Goal: Task Accomplishment & Management: Complete application form

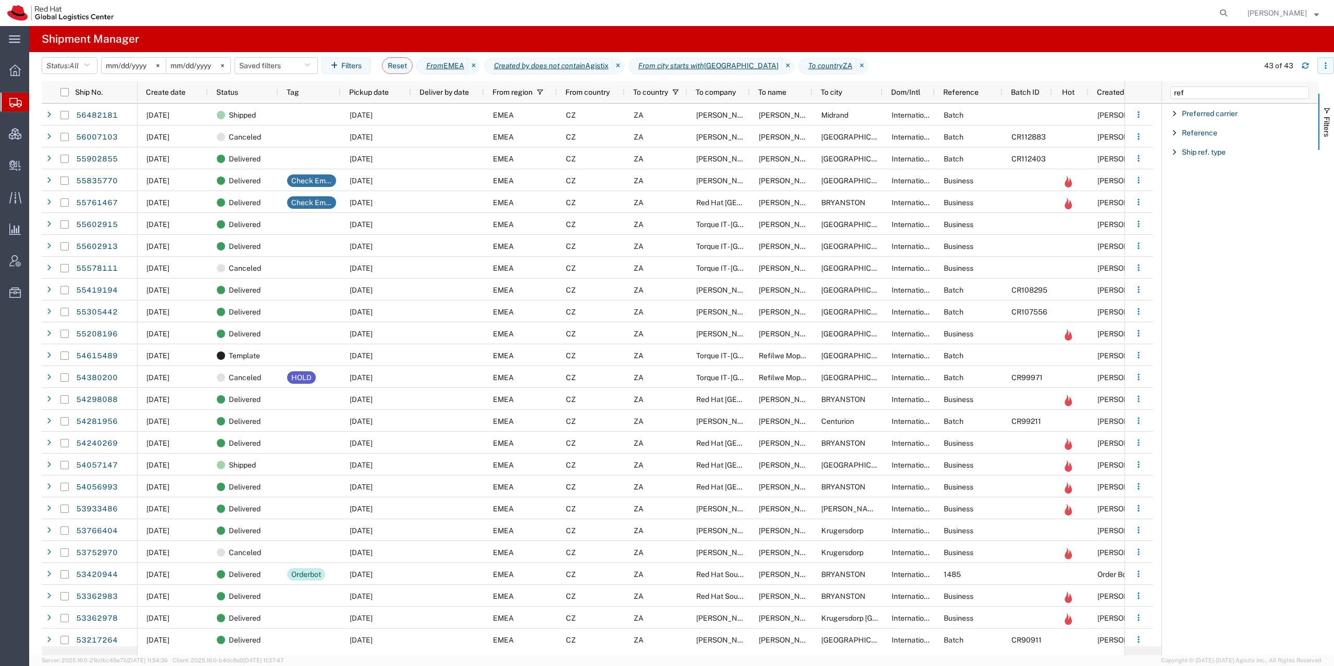
click at [1327, 66] on icon "button" at bounding box center [1325, 65] width 7 height 7
click at [1287, 90] on div "Download" at bounding box center [1272, 93] width 58 height 21
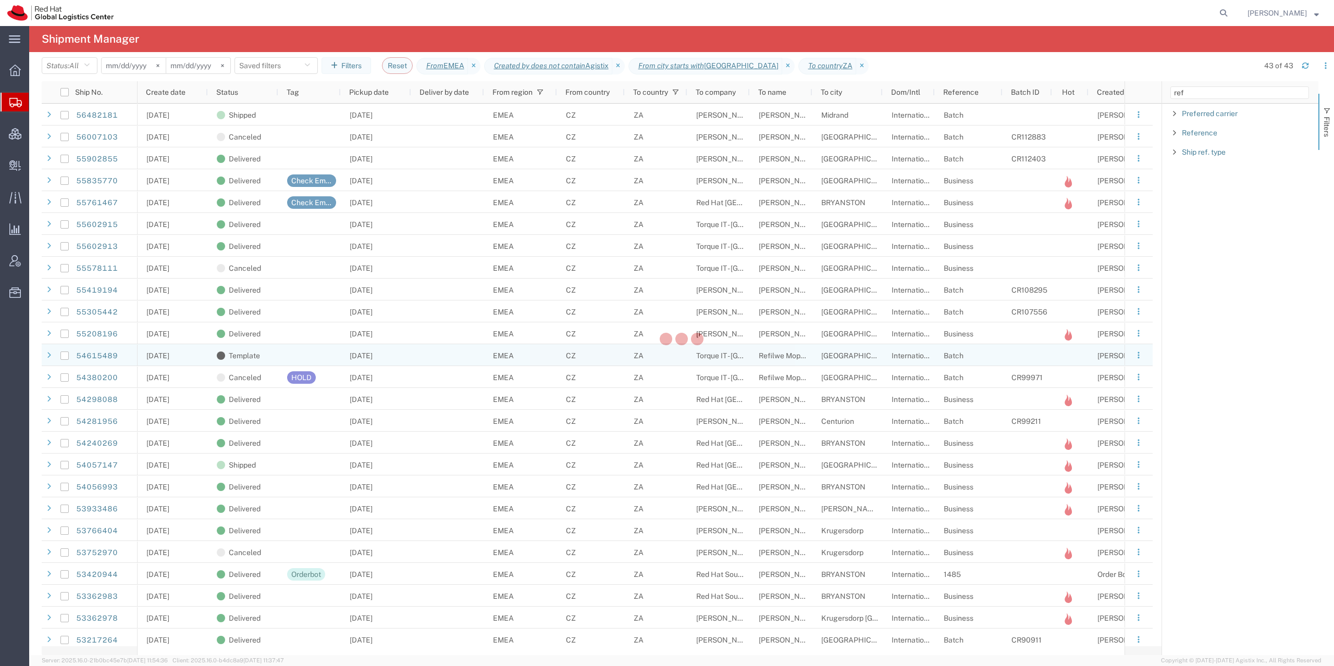
click at [425, 358] on div at bounding box center [447, 355] width 73 height 22
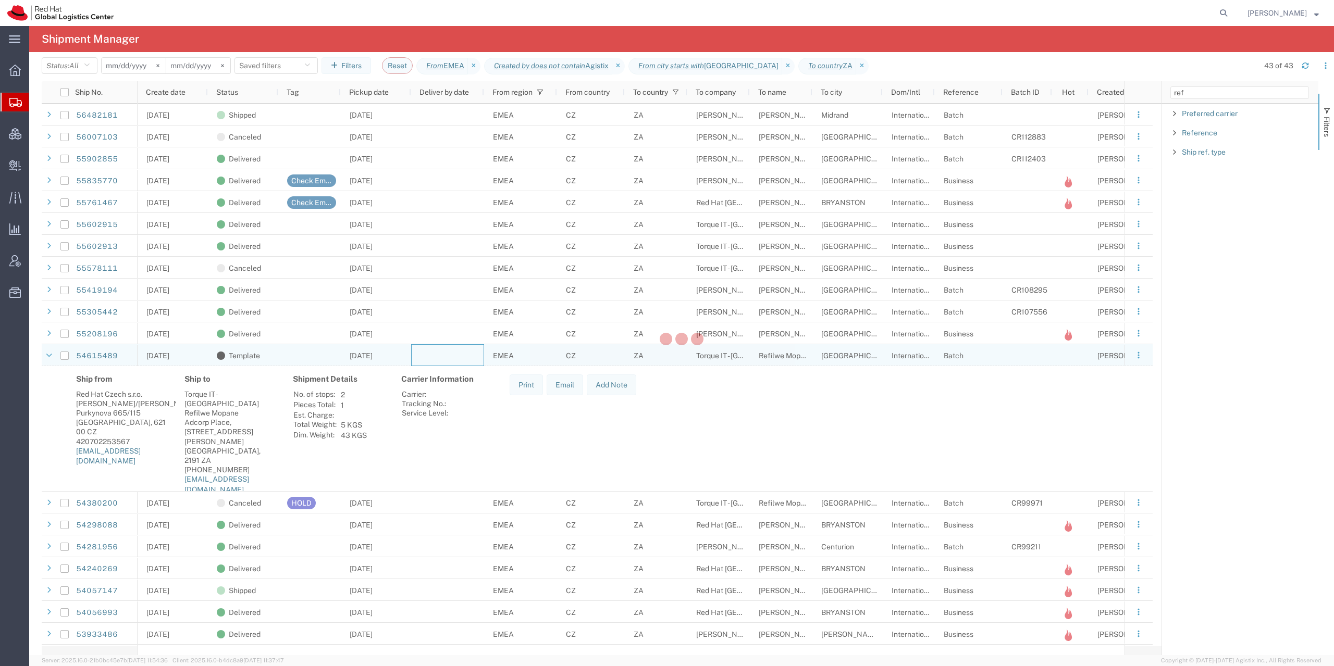
click at [438, 353] on div at bounding box center [447, 355] width 73 height 22
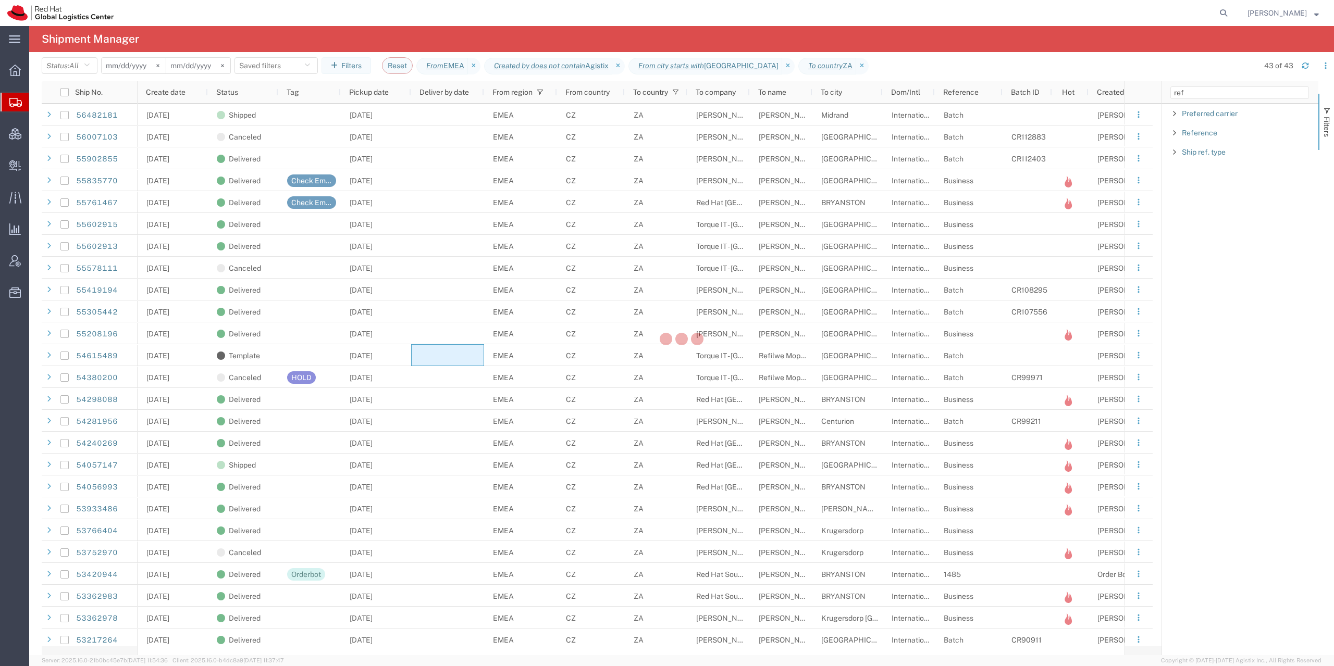
click at [882, 35] on agx-page-header "Shipment Manager" at bounding box center [681, 39] width 1305 height 26
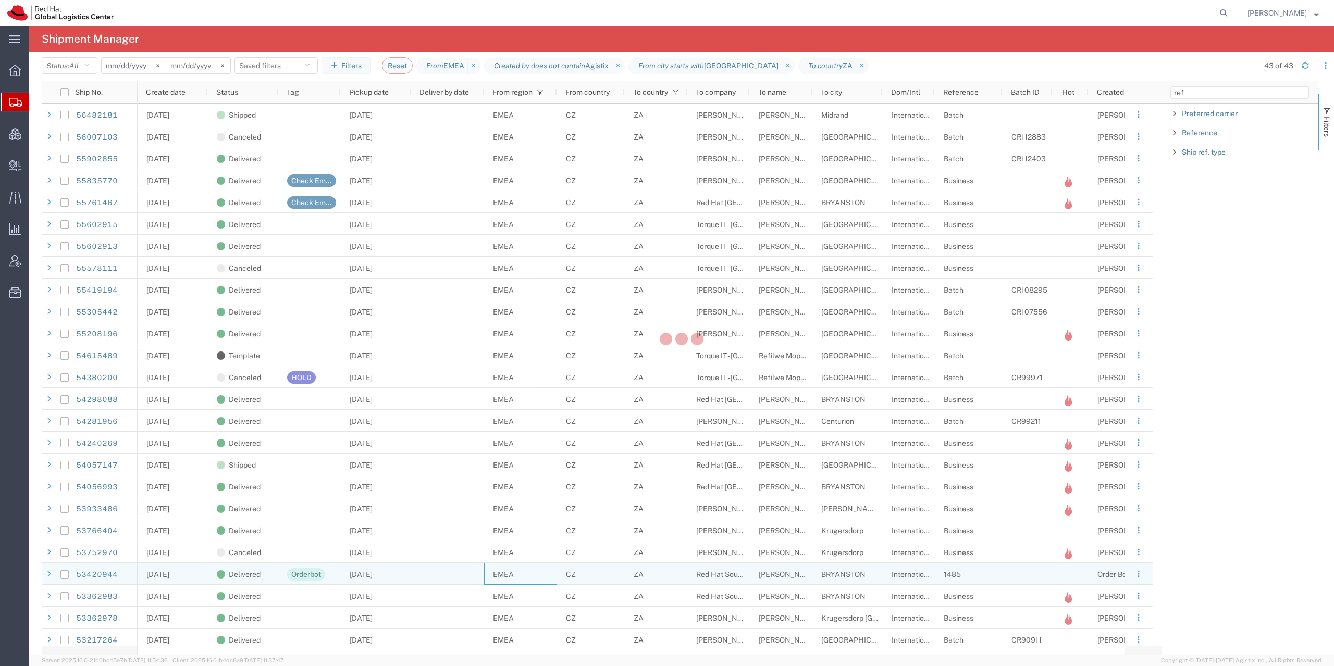
click at [537, 576] on div "EMEA" at bounding box center [520, 574] width 73 height 22
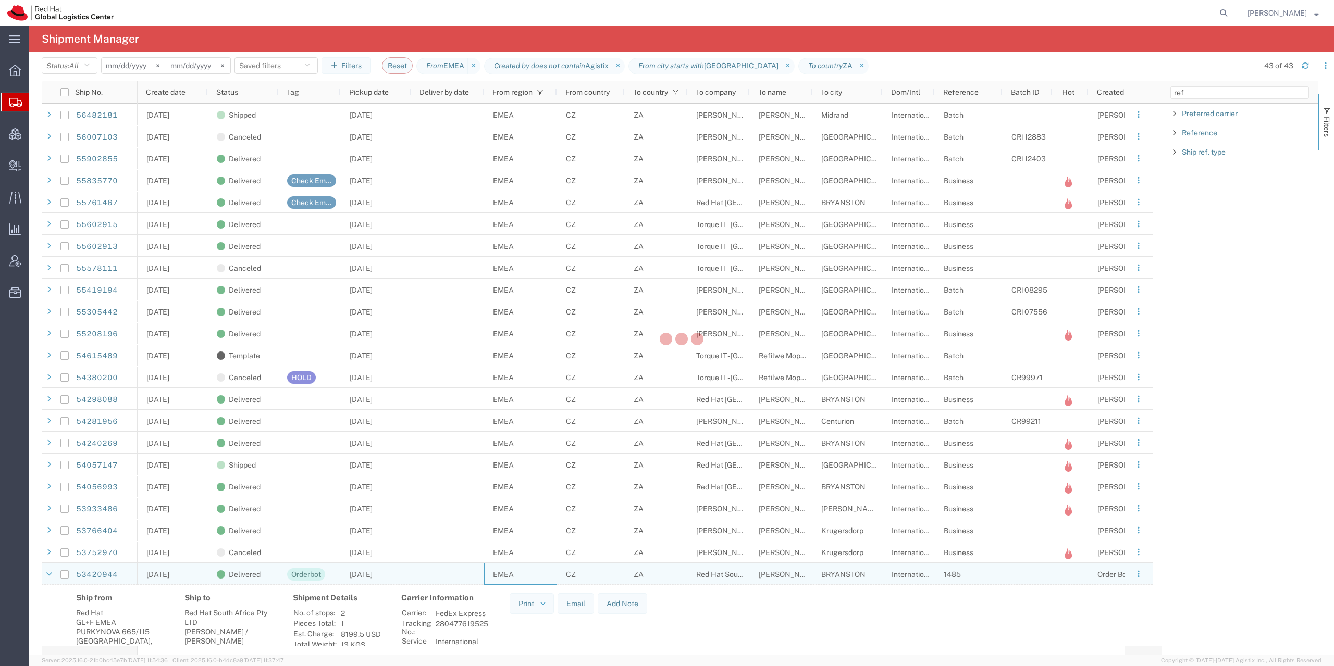
click at [536, 574] on div "EMEA" at bounding box center [520, 574] width 73 height 22
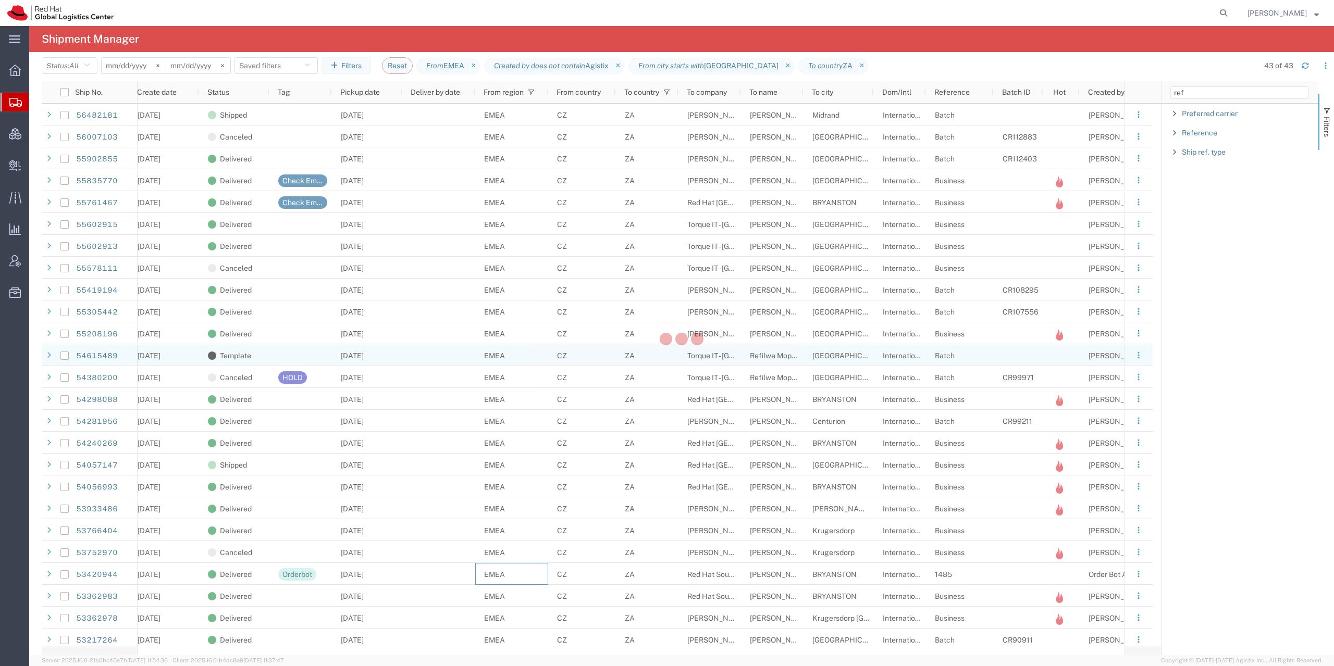
click at [652, 347] on div "ZA" at bounding box center [647, 355] width 63 height 22
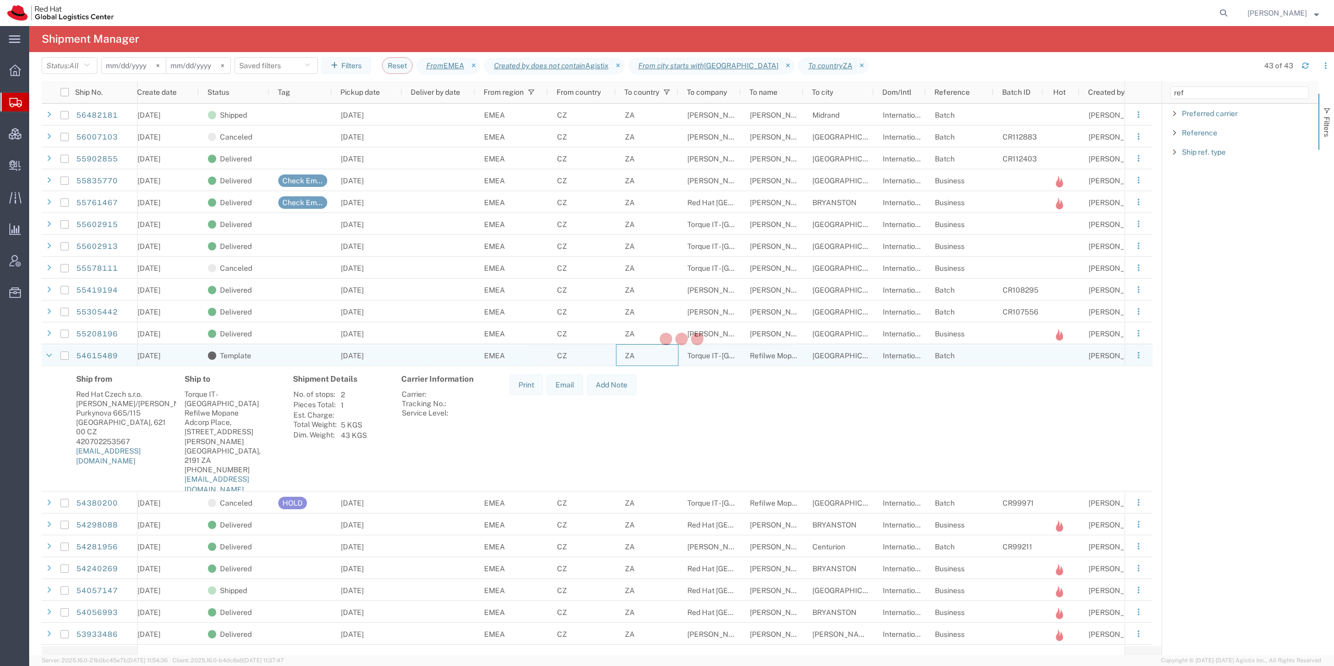
click at [660, 349] on div "ZA" at bounding box center [647, 355] width 63 height 22
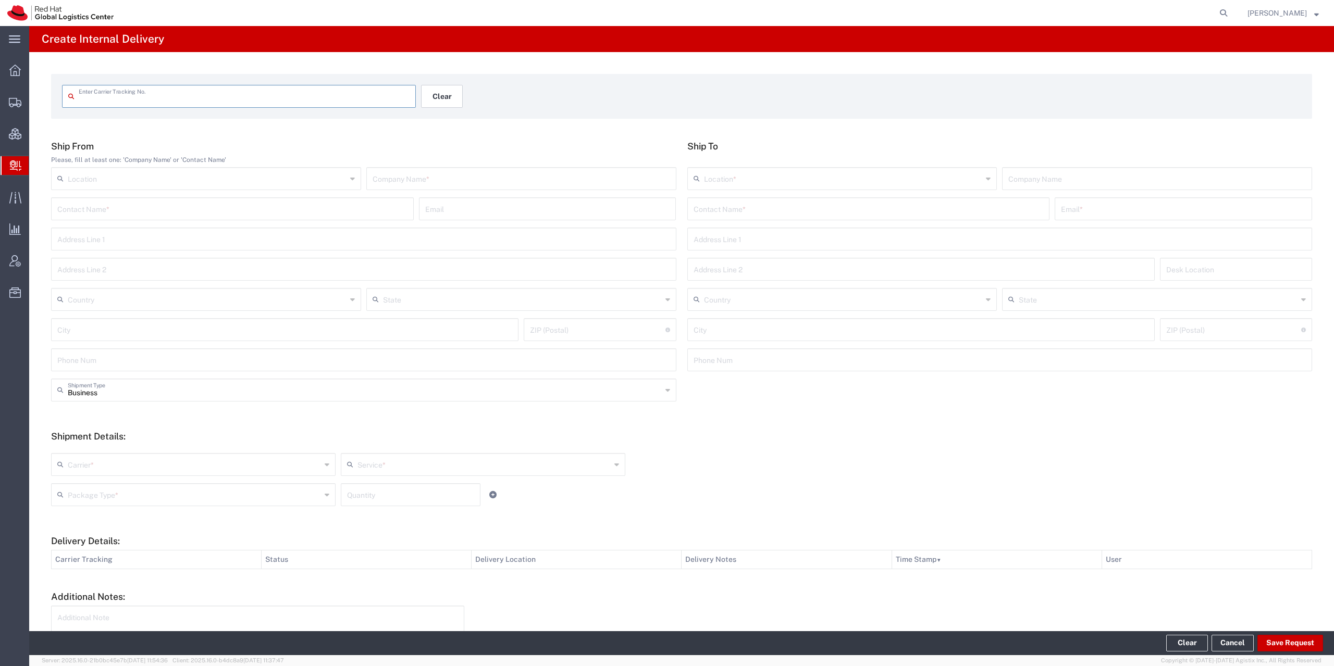
click at [456, 93] on button "Clear" at bounding box center [442, 96] width 42 height 23
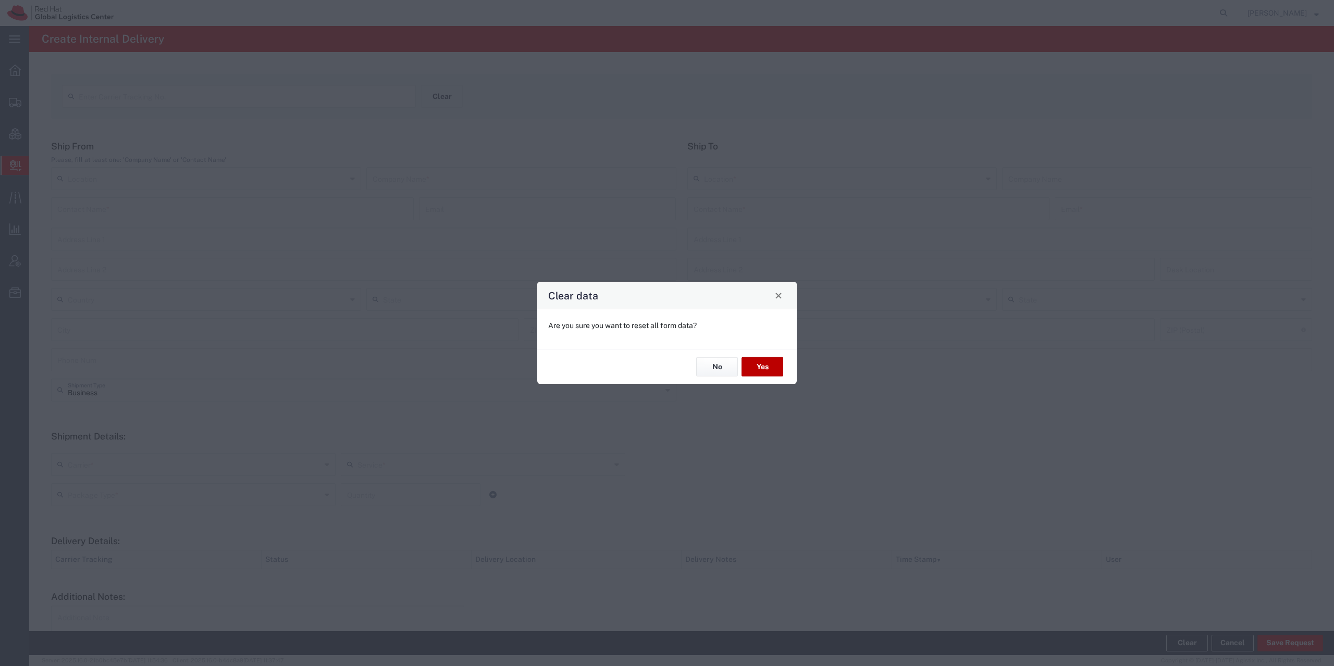
click at [763, 366] on button "Yes" at bounding box center [762, 366] width 42 height 19
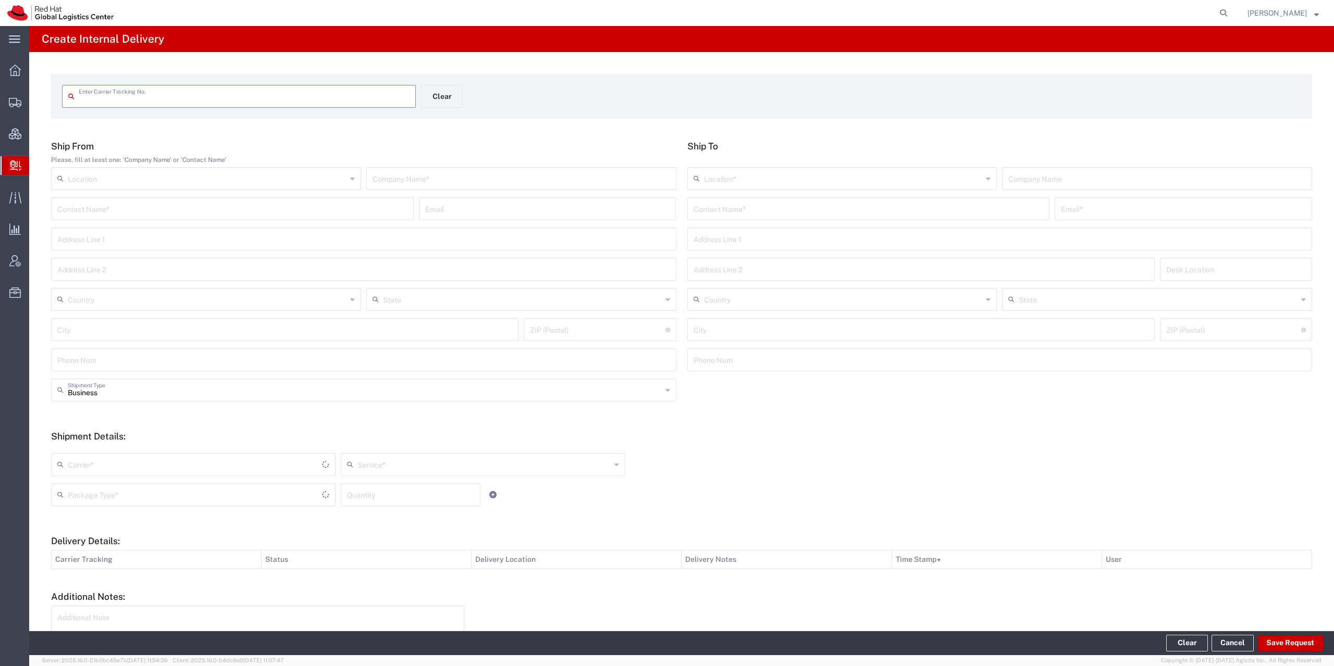
click at [246, 95] on input "text" at bounding box center [244, 95] width 331 height 18
type input "35OO00436624*001001"
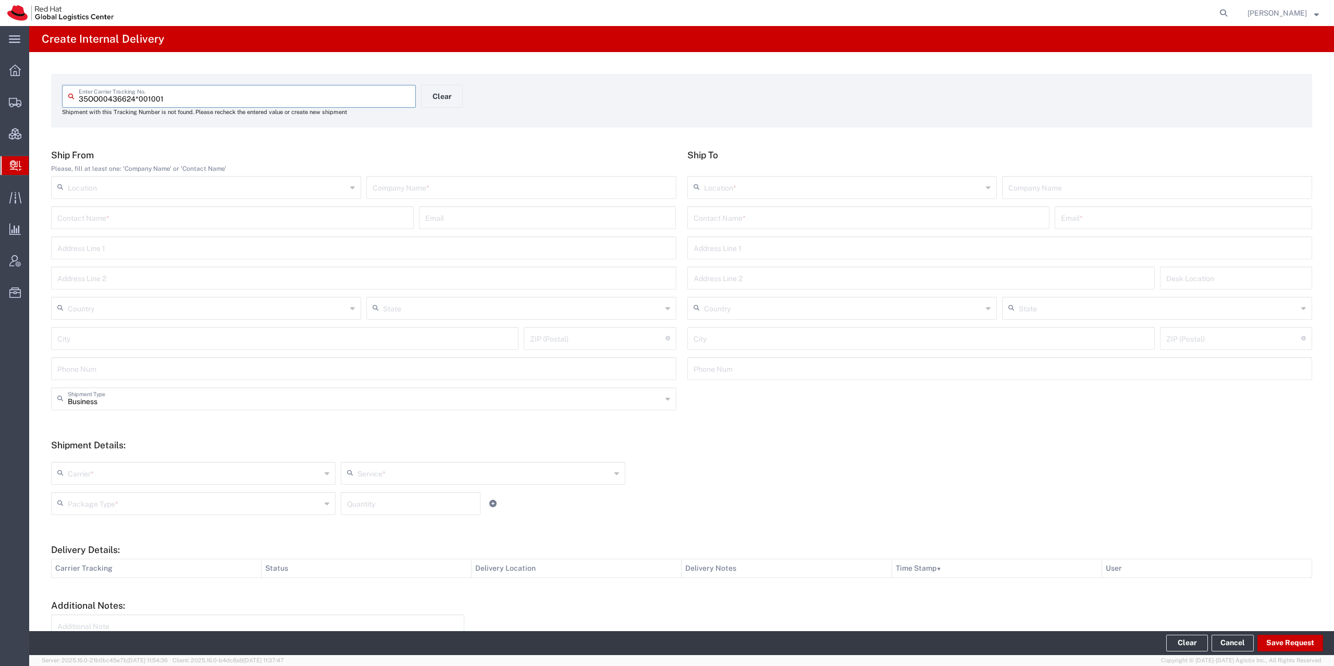
click at [424, 183] on input "text" at bounding box center [522, 187] width 298 height 18
type input "Right Roast"
click at [726, 220] on input "text" at bounding box center [869, 217] width 350 height 18
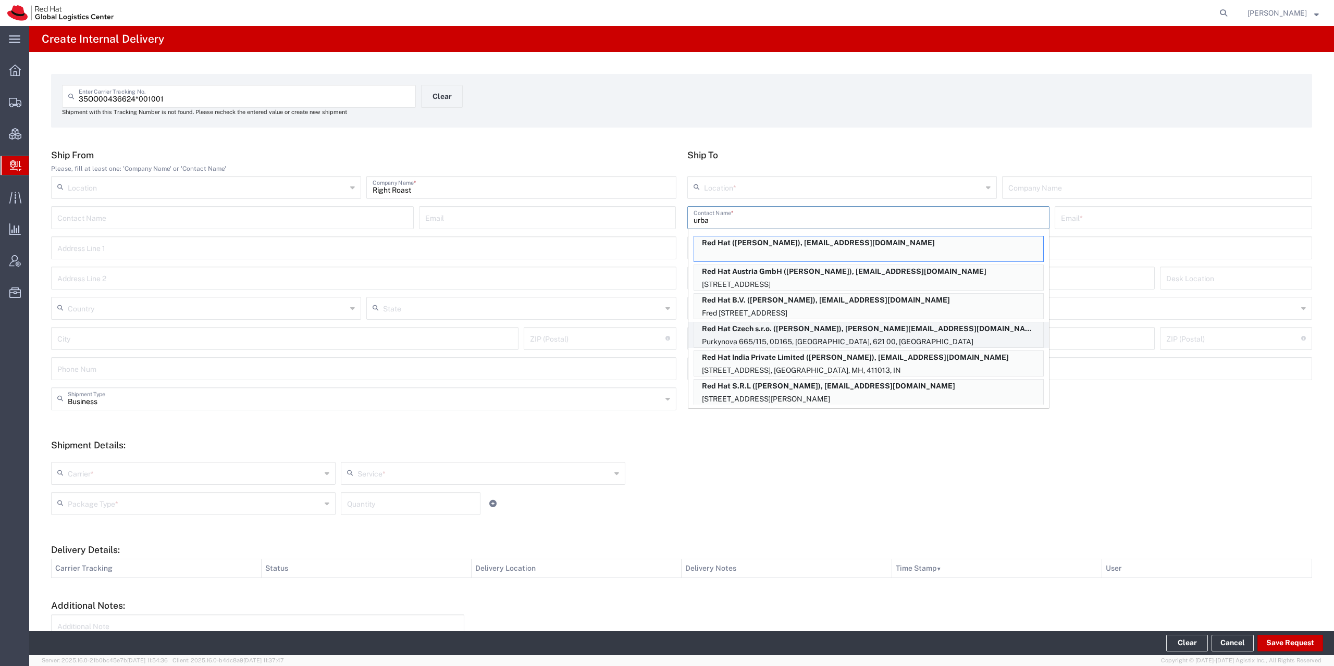
type input "urba"
click at [860, 336] on p "Purkynova 665/115, 0D165, BRNO, 621 00, CZ" at bounding box center [868, 342] width 349 height 13
type input "RH - Brno - Tech Park Brno - C"
type input "Red Hat Czech s.r.o."
type input "Jozef Urbanovsky"
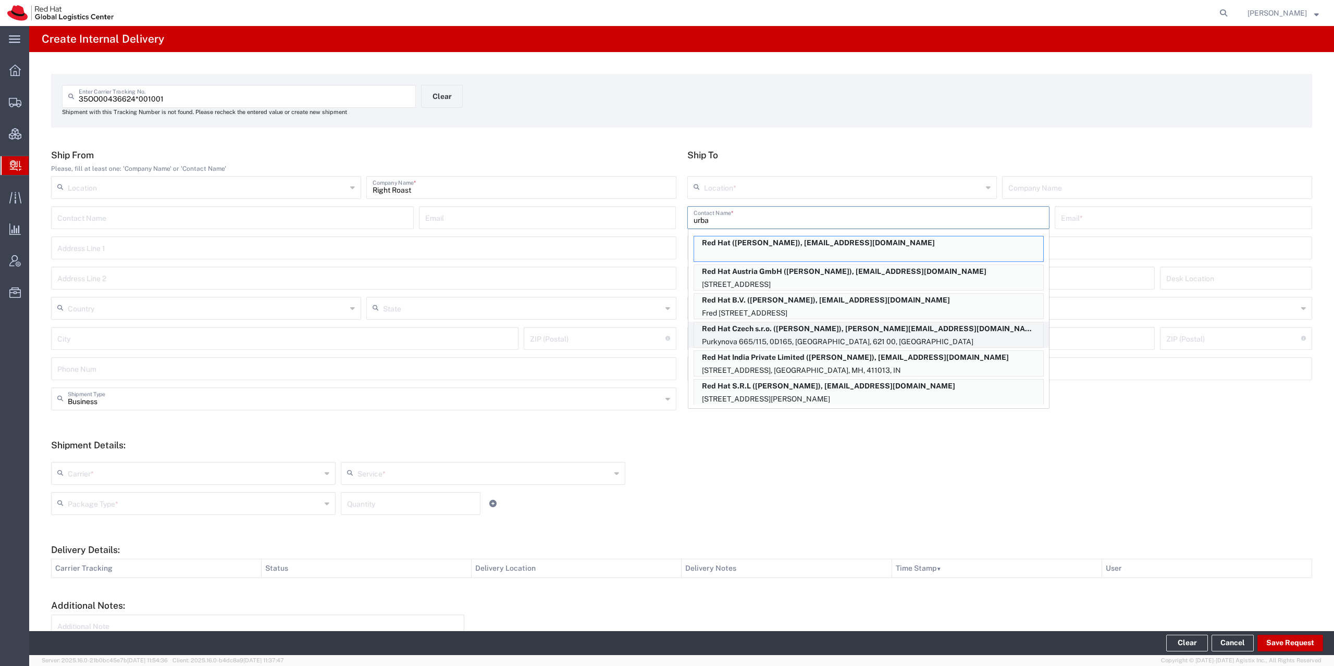
type input "jurbanov@redhat.com"
type input "Purkynova 665/115"
type input "0D165"
type input "Czechia"
type input "BRNO"
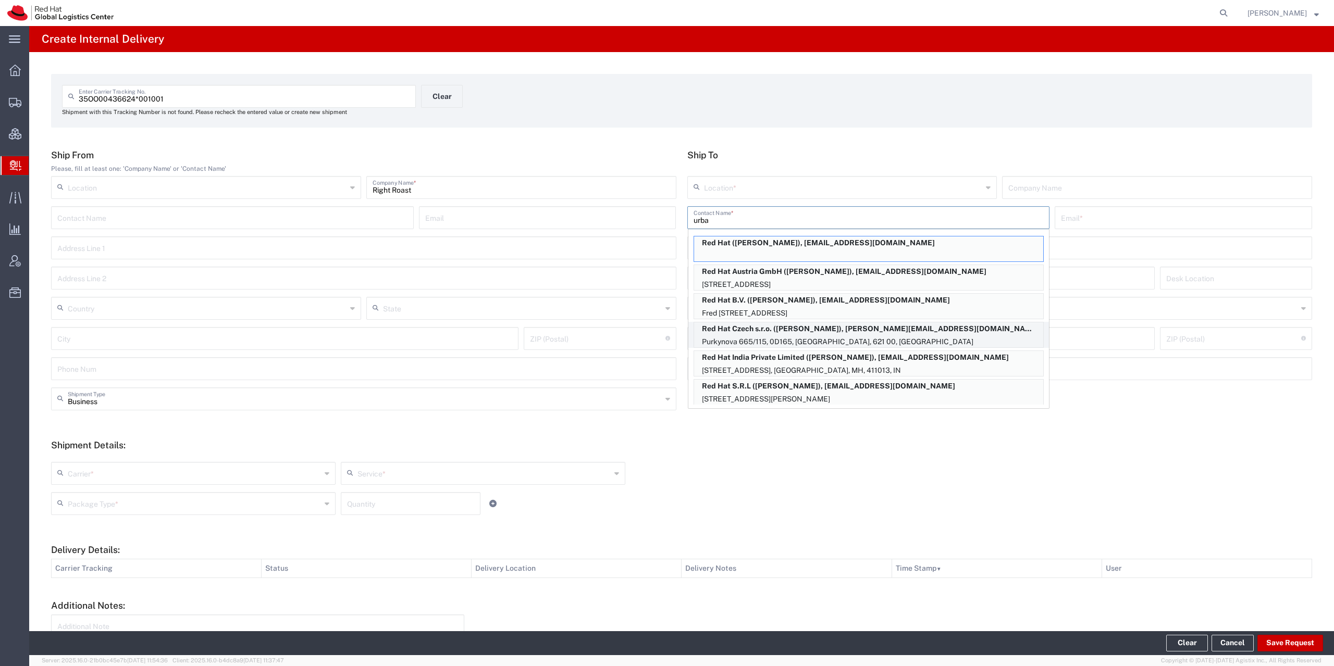
type input "621 00"
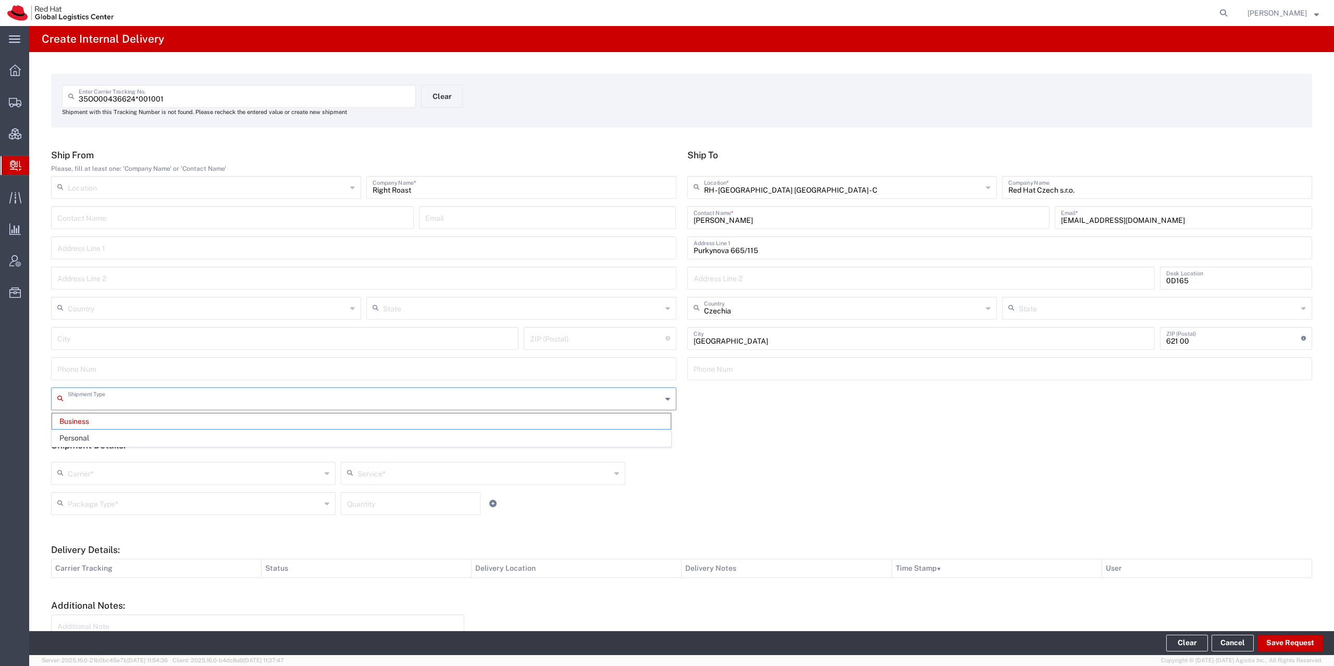
click at [177, 399] on input "text" at bounding box center [365, 398] width 594 height 18
click at [157, 427] on span "Business" at bounding box center [361, 422] width 618 height 16
click at [141, 404] on input "text" at bounding box center [365, 398] width 594 height 18
click at [119, 442] on span "Personal" at bounding box center [361, 438] width 618 height 16
type input "Personal"
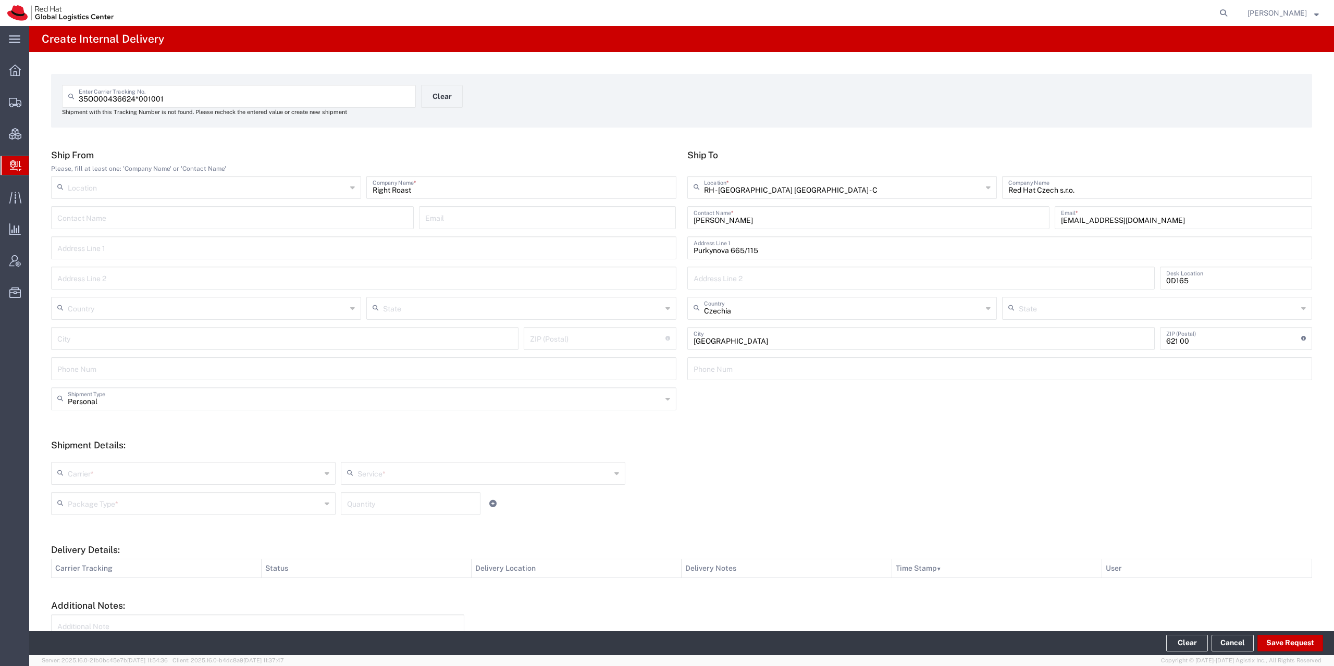
click at [102, 475] on input "text" at bounding box center [194, 473] width 253 height 18
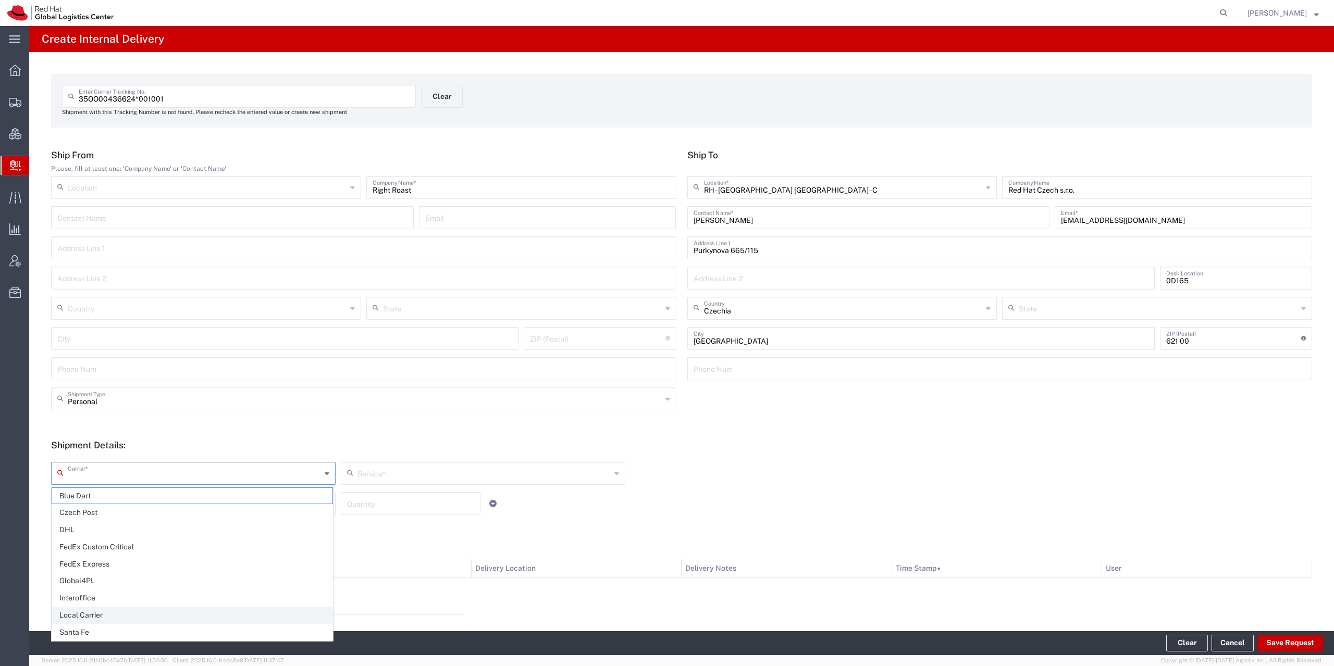
click at [104, 611] on span "Local Carrier" at bounding box center [192, 616] width 280 height 16
type input "Local Carrier"
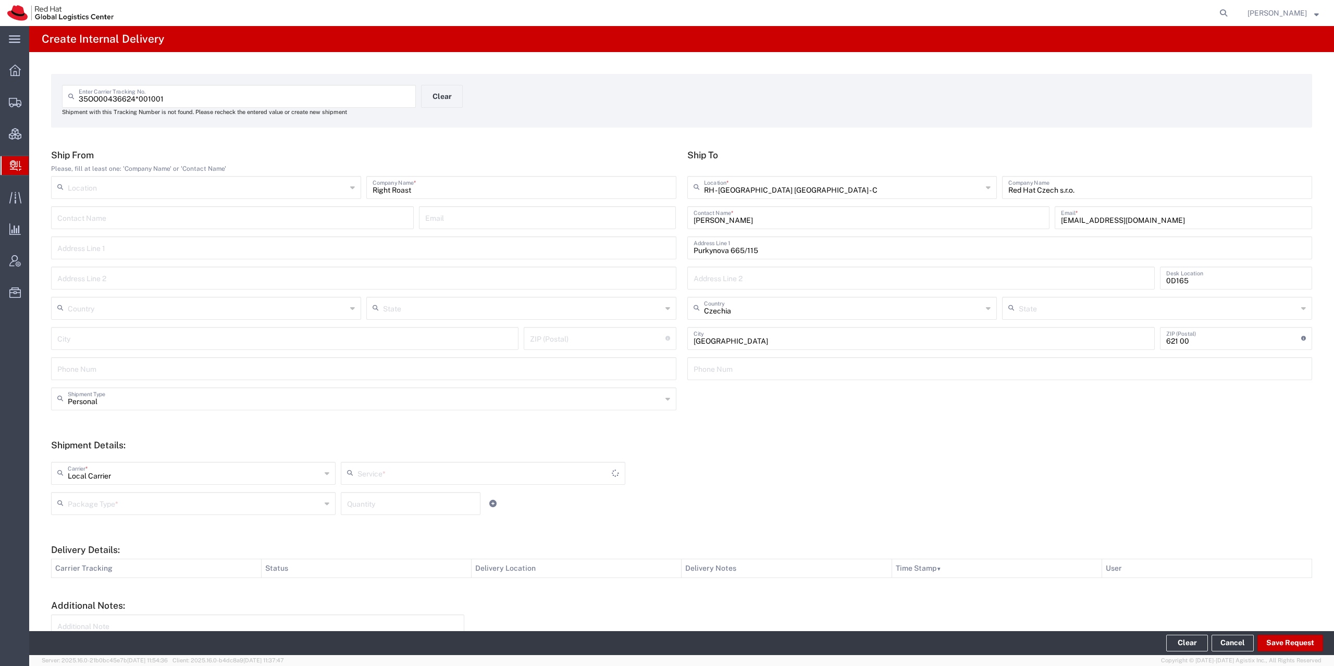
type input "Local_Ground"
click at [85, 508] on input "text" at bounding box center [194, 503] width 253 height 18
click at [92, 592] on span "Your Packaging" at bounding box center [192, 595] width 280 height 16
type input "Your Packaging"
click at [1269, 640] on button "Save Request" at bounding box center [1290, 643] width 66 height 17
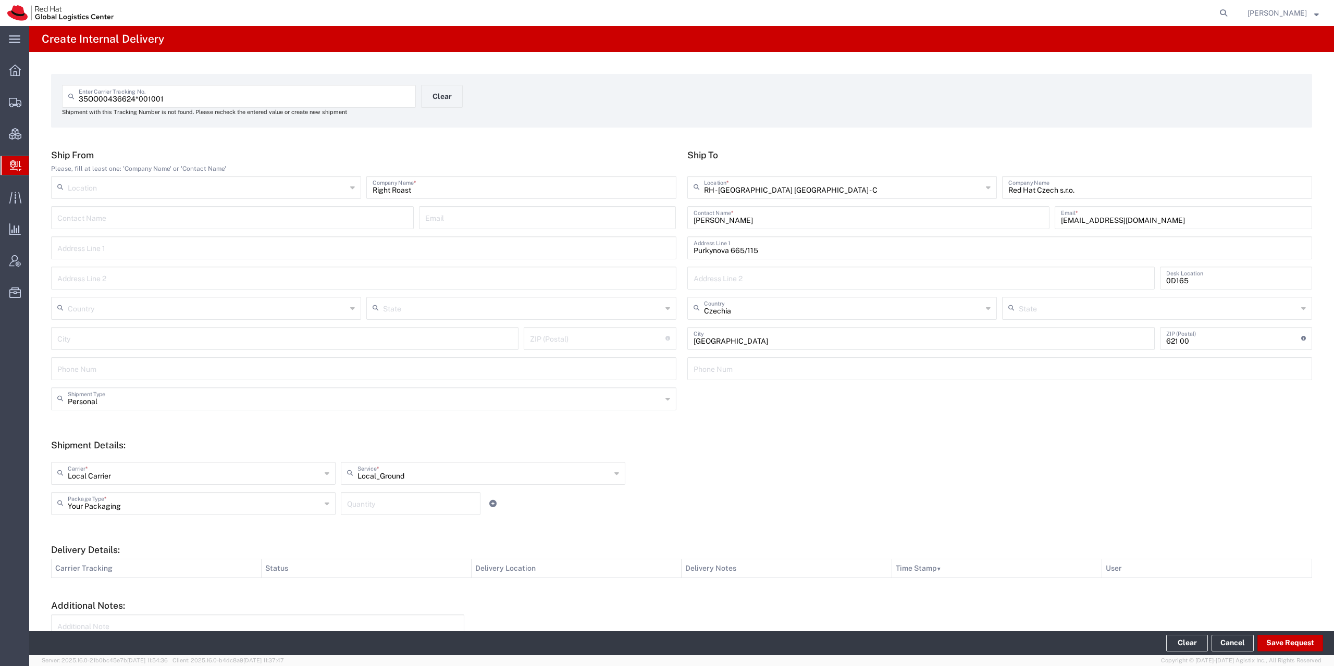
type input "Right Roast"
type input "Personal"
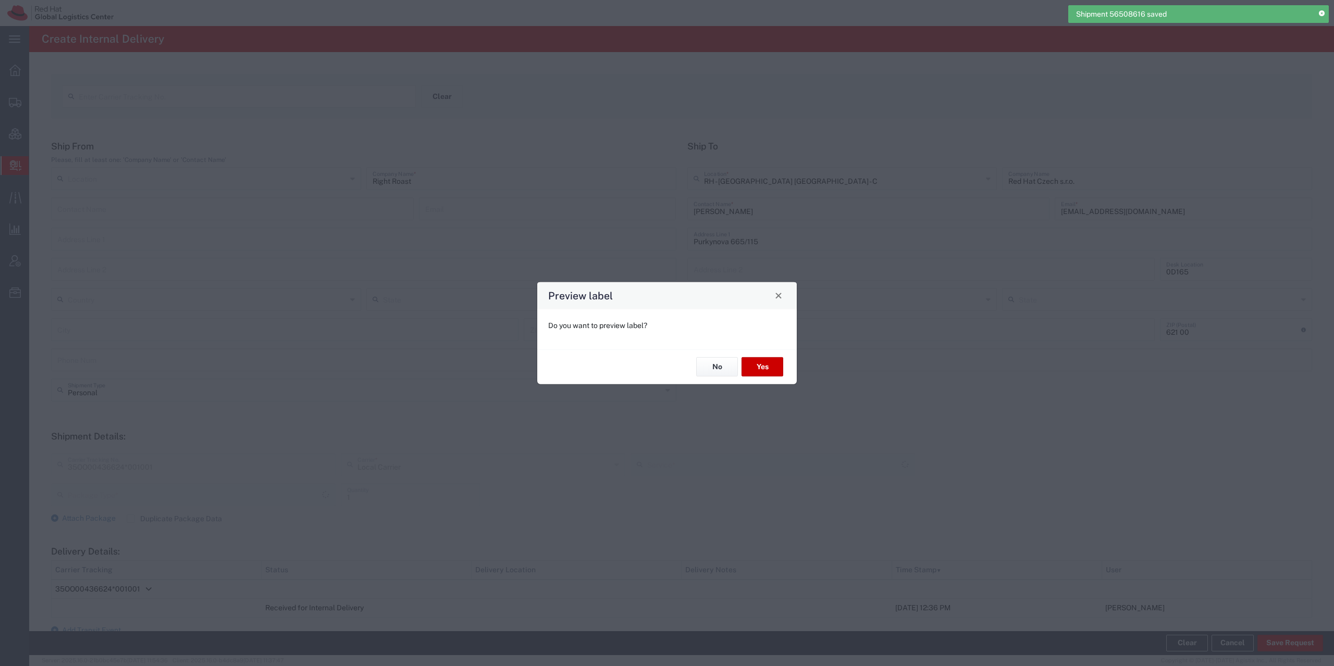
type input "Your Packaging"
type input "Local_Ground"
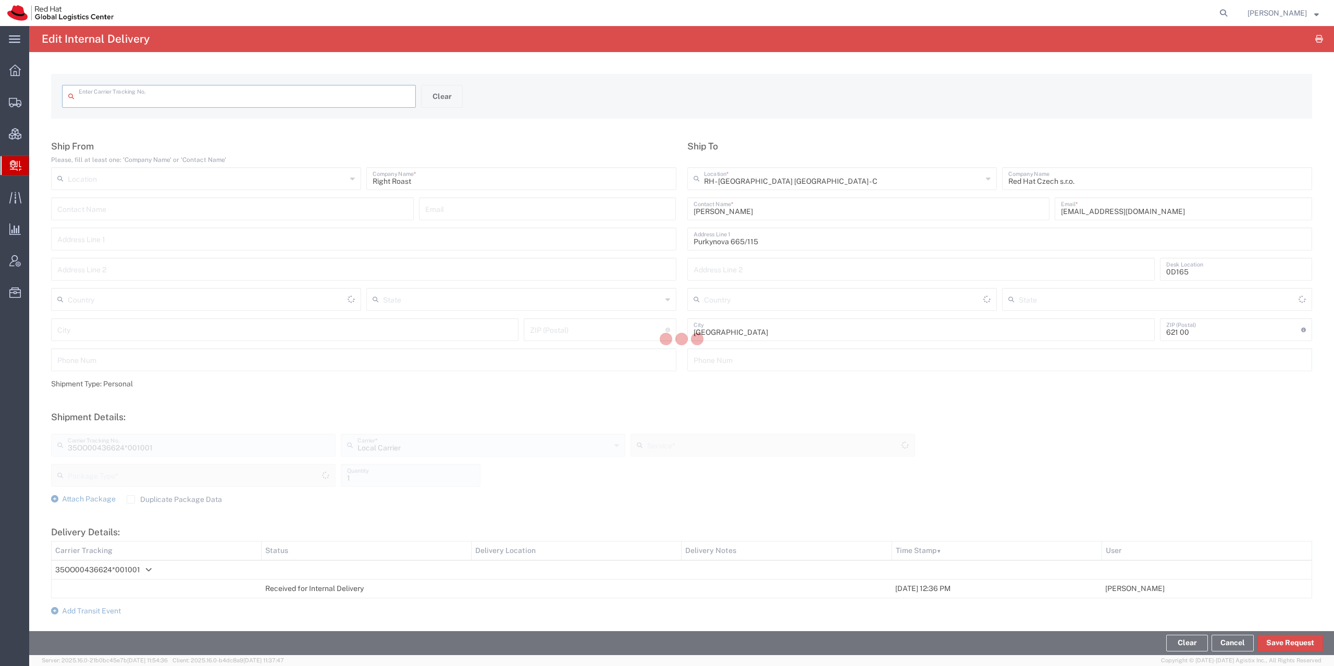
type input "35OO00436624*001001"
type input "Czechia"
type input "Local_Ground"
type input "Your Packaging"
